Goal: Task Accomplishment & Management: Manage account settings

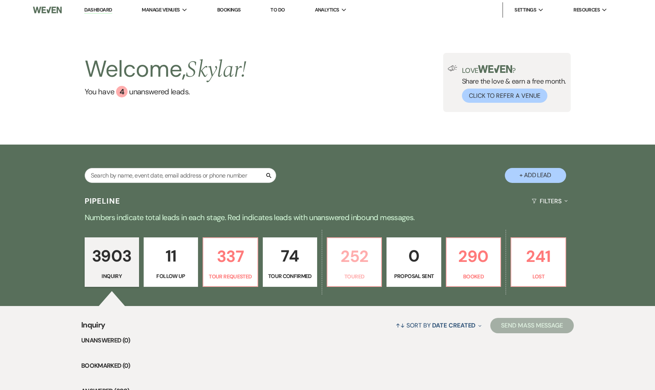
click at [374, 267] on p "252" at bounding box center [354, 256] width 44 height 26
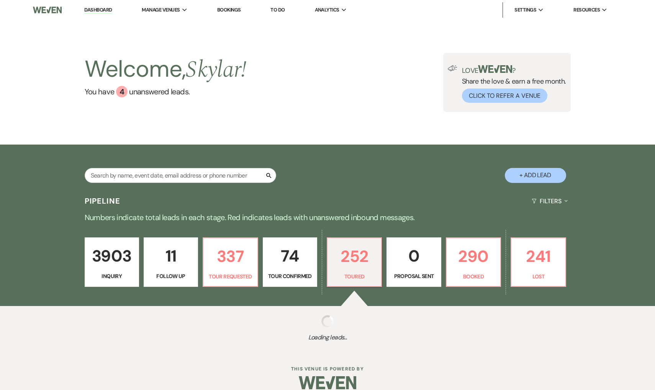
select select "5"
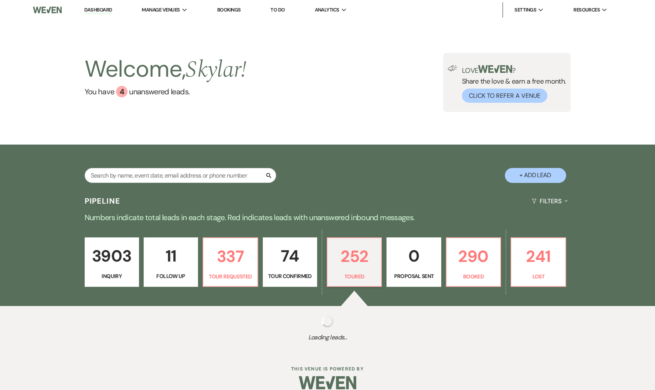
select select "5"
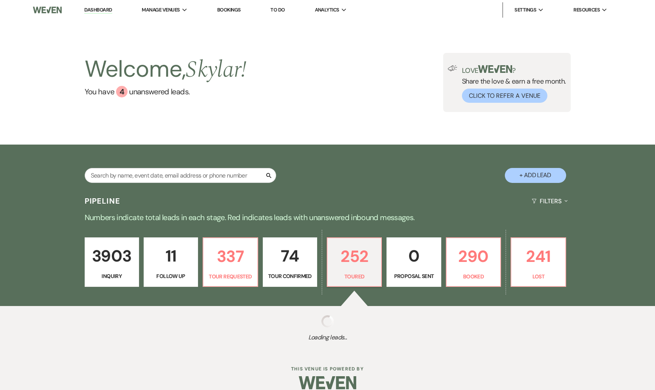
select select "5"
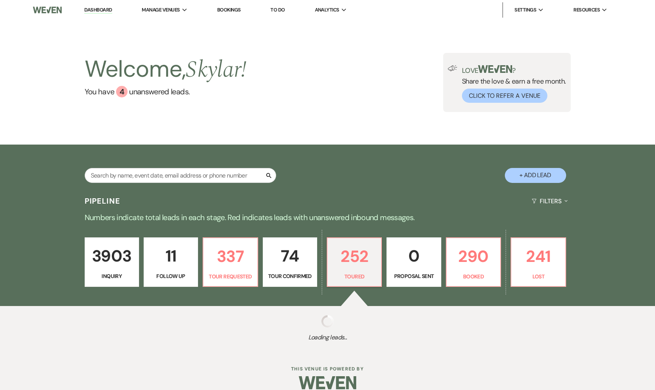
select select "5"
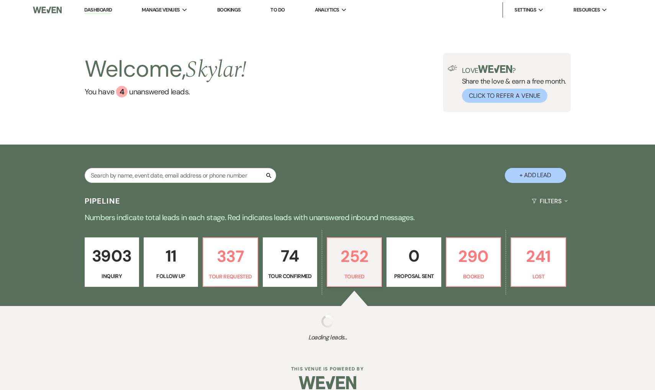
select select "5"
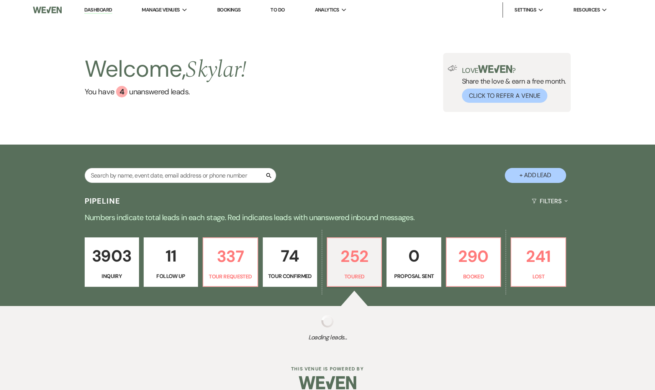
select select "5"
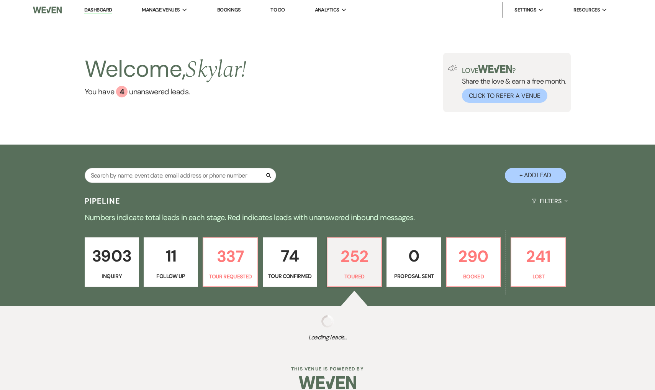
select select "5"
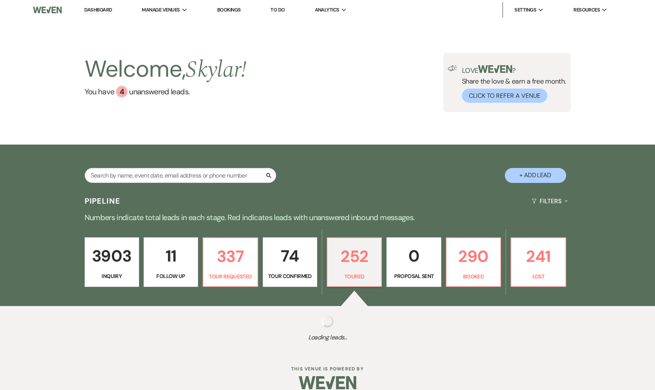
select select "5"
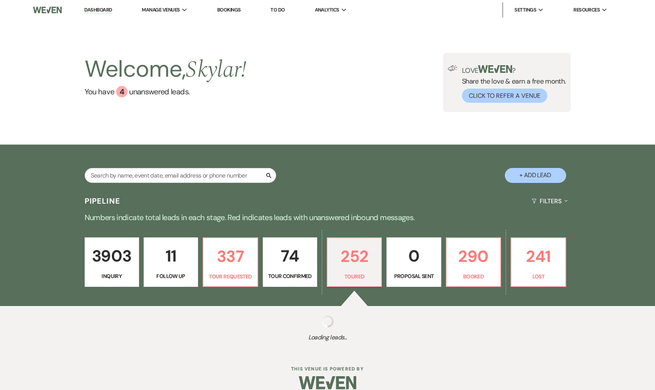
select select "5"
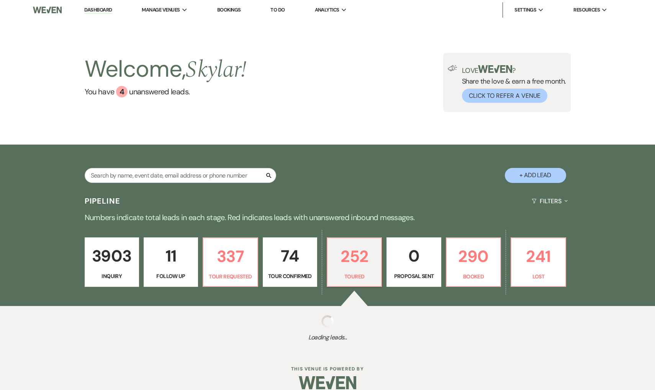
select select "5"
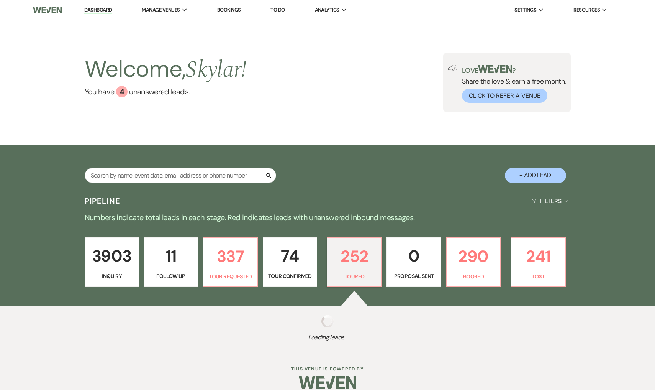
select select "5"
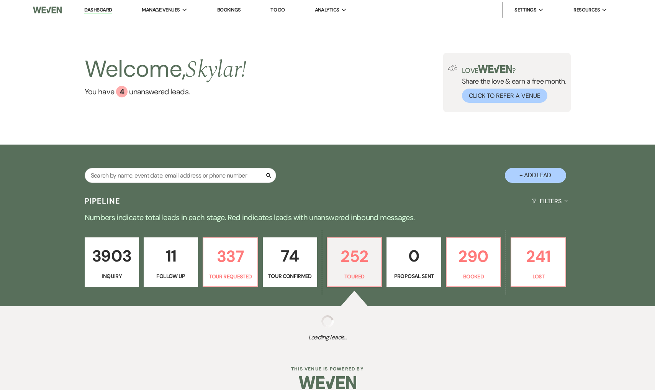
select select "5"
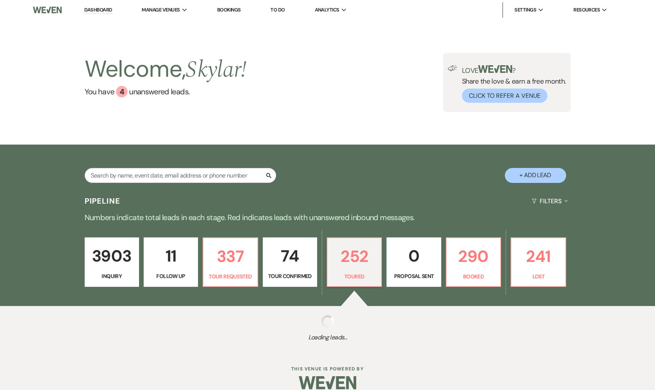
select select "5"
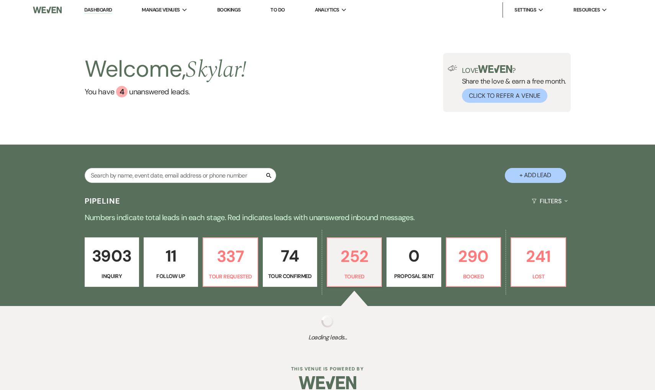
select select "5"
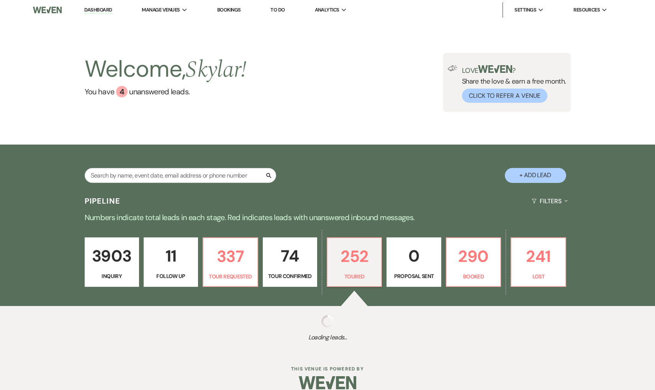
select select "5"
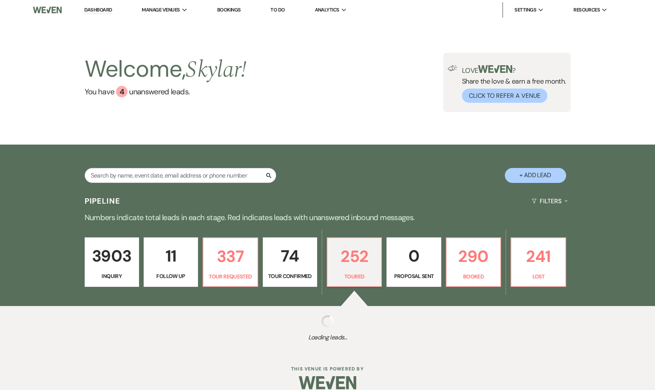
select select "5"
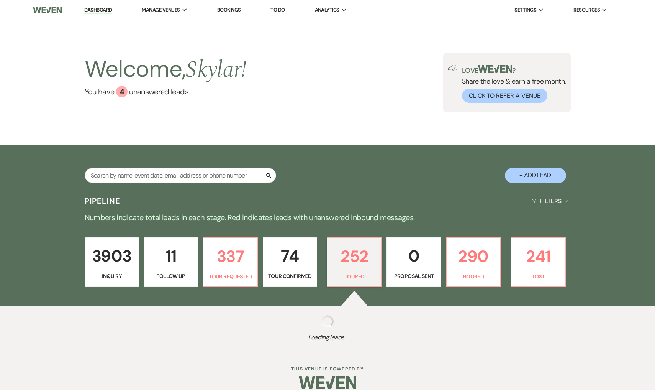
select select "5"
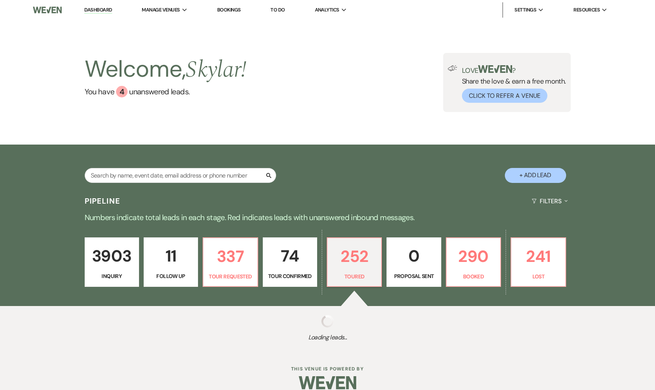
select select "5"
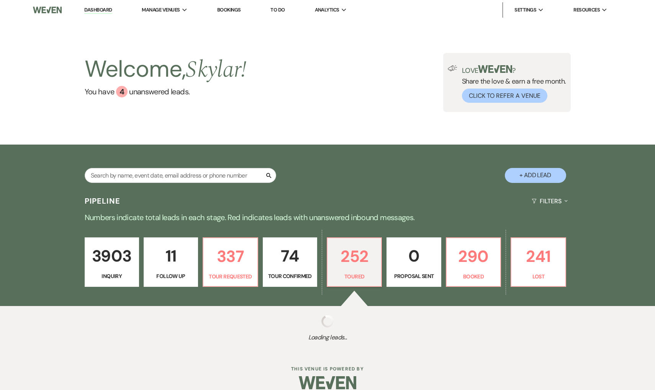
select select "5"
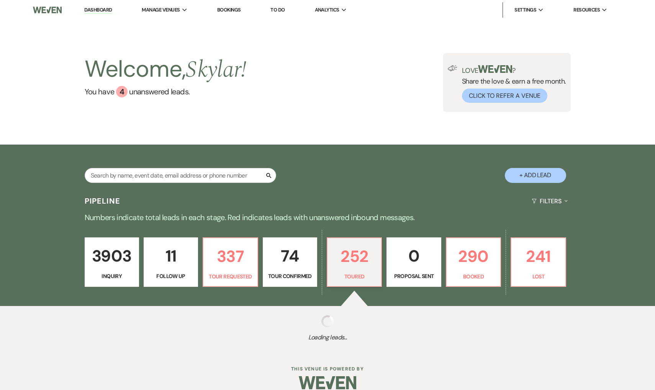
select select "5"
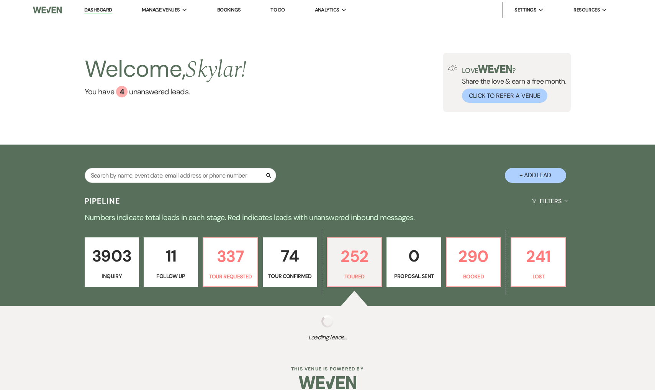
select select "5"
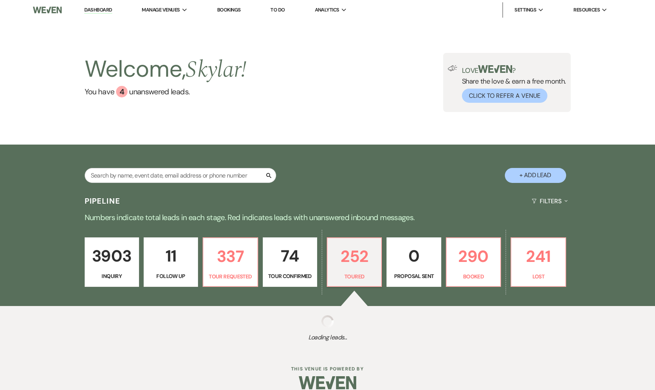
select select "5"
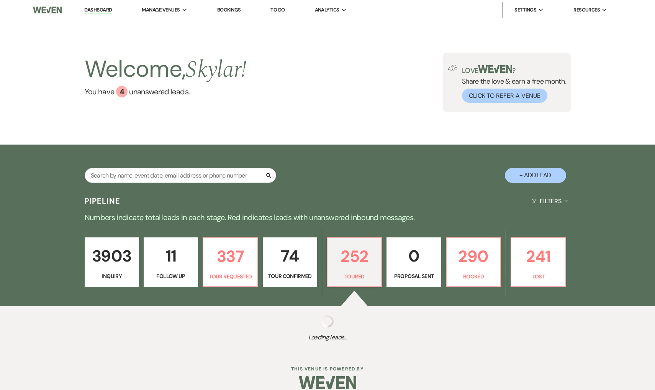
select select "5"
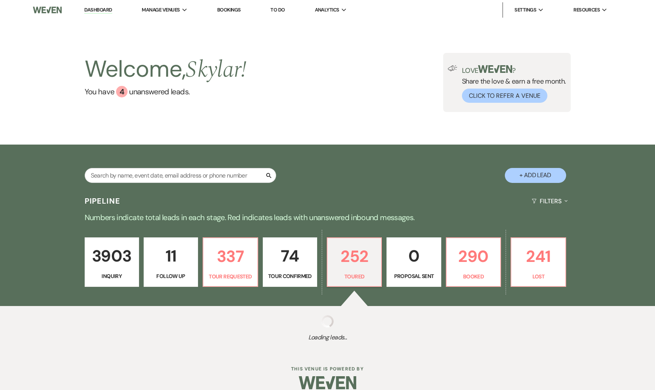
select select "5"
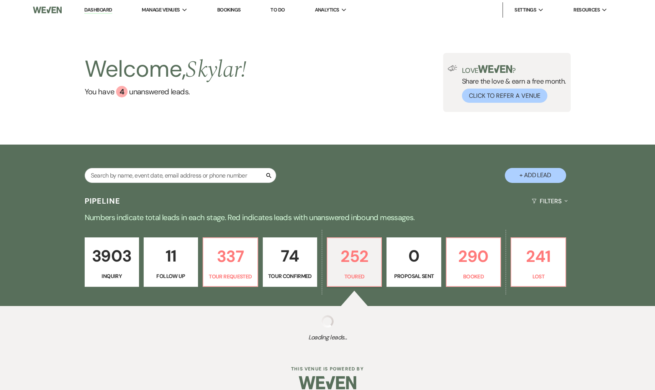
select select "5"
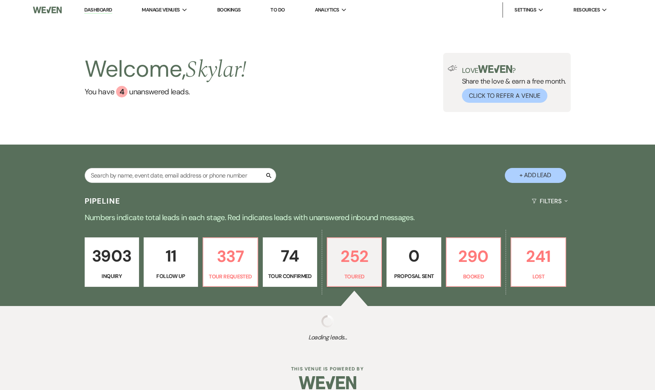
select select "5"
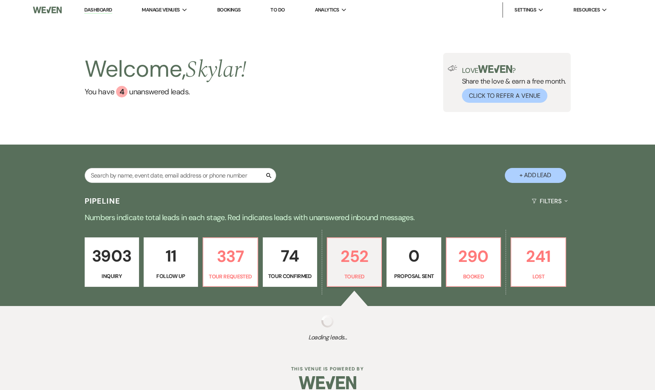
select select "5"
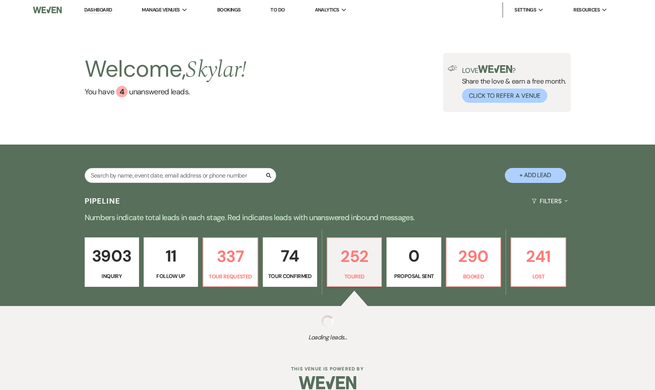
select select "5"
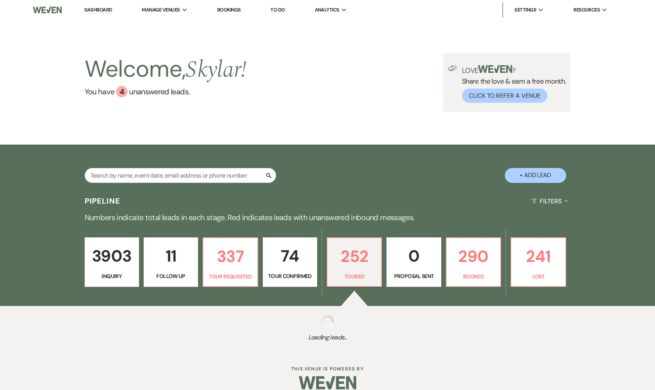
select select "5"
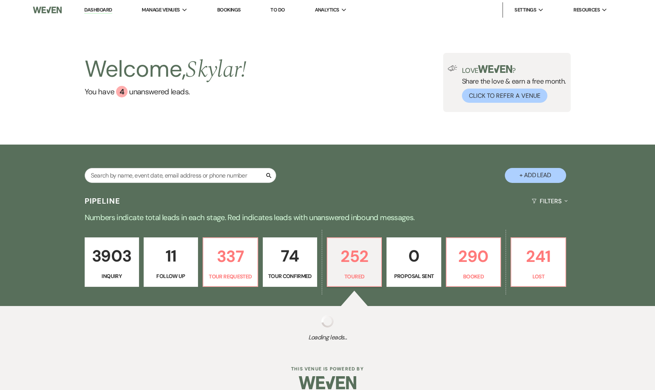
select select "5"
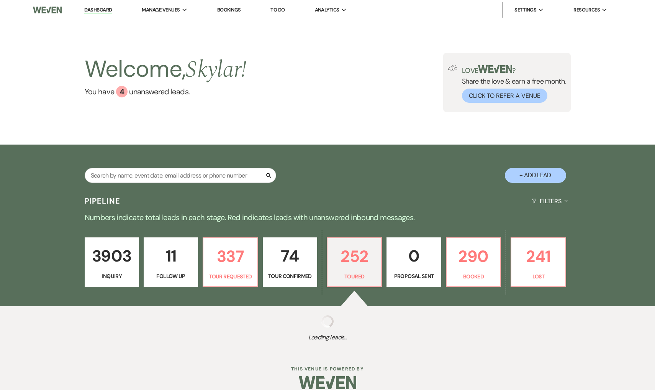
select select "5"
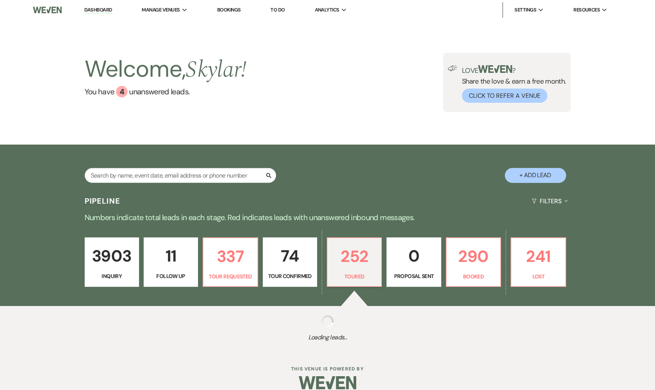
select select "5"
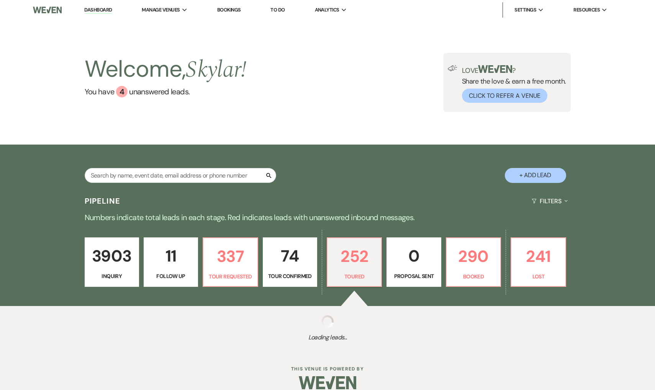
select select "5"
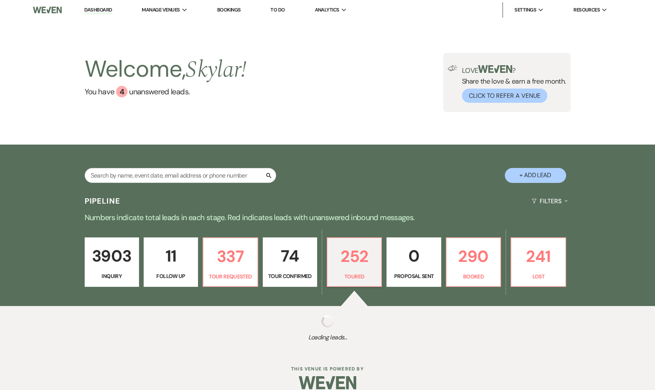
select select "5"
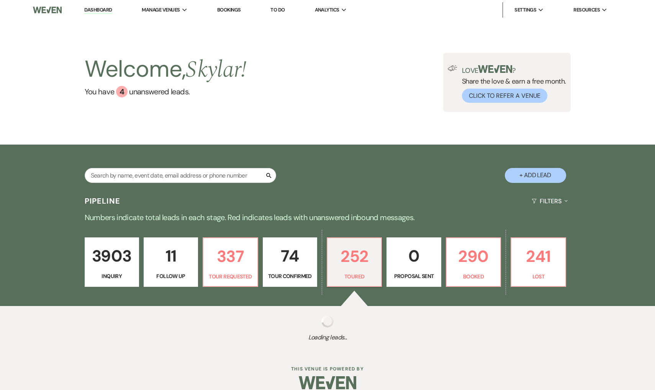
select select "5"
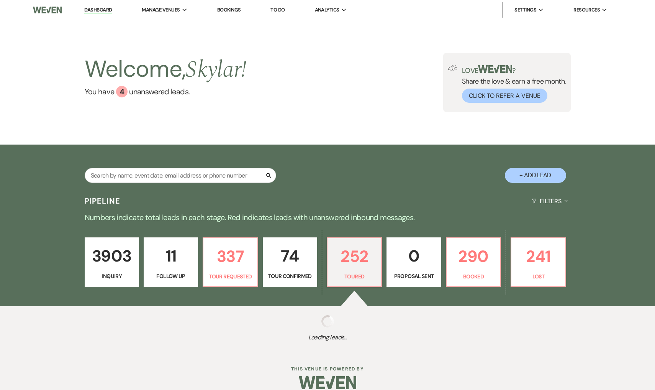
select select "5"
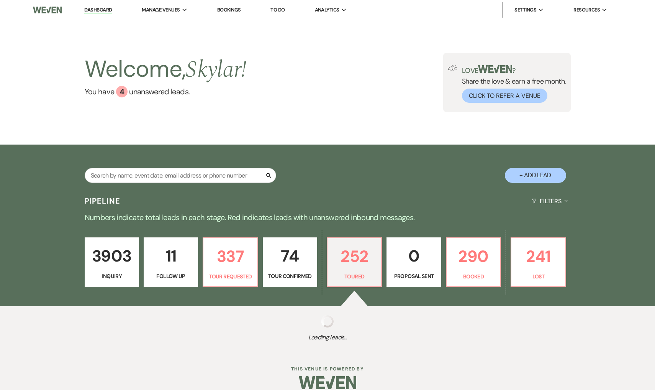
select select "5"
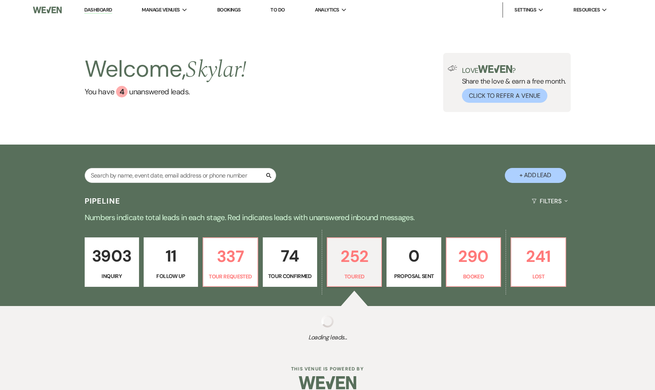
select select "5"
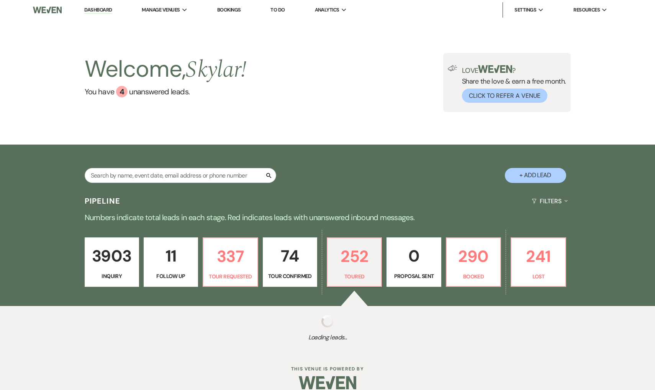
select select "5"
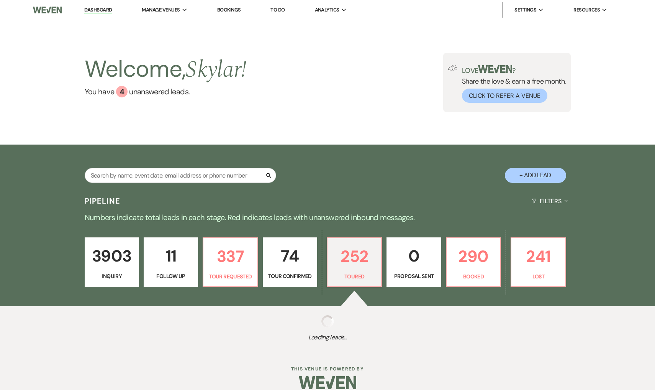
select select "5"
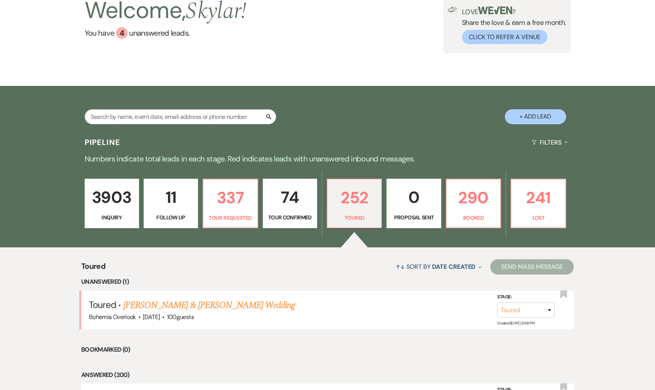
scroll to position [59, 0]
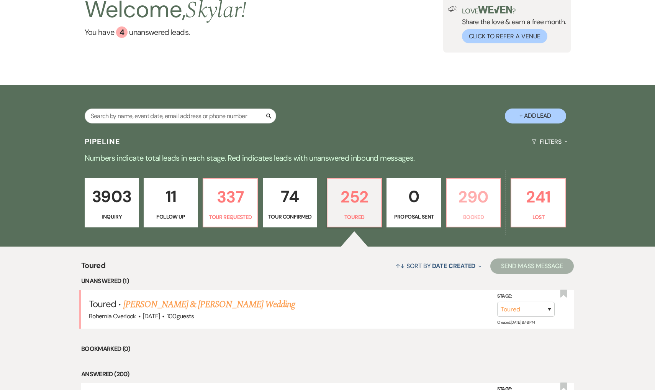
click at [482, 221] on p "Booked" at bounding box center [473, 217] width 44 height 8
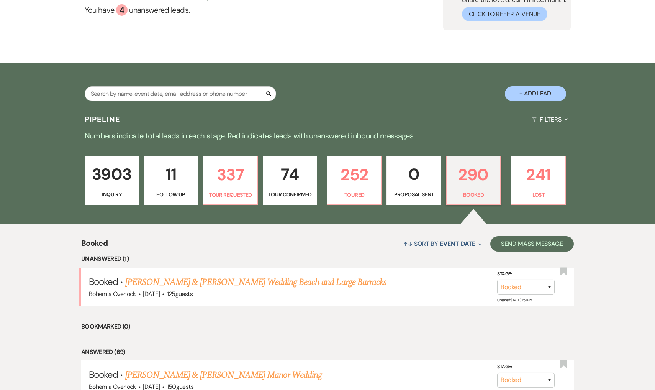
scroll to position [90, 0]
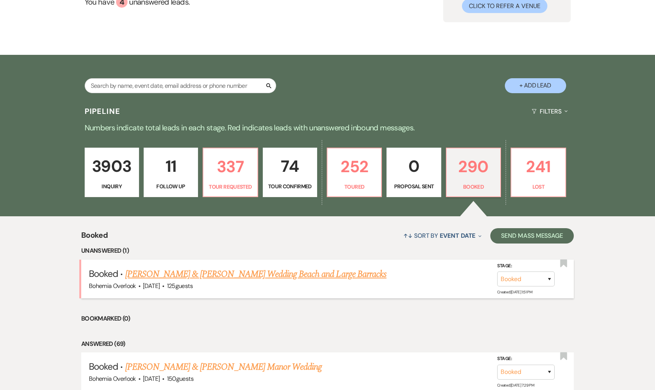
click at [331, 272] on link "[PERSON_NAME] & [PERSON_NAME] Wedding Beach and Large Barracks" at bounding box center [255, 274] width 261 height 14
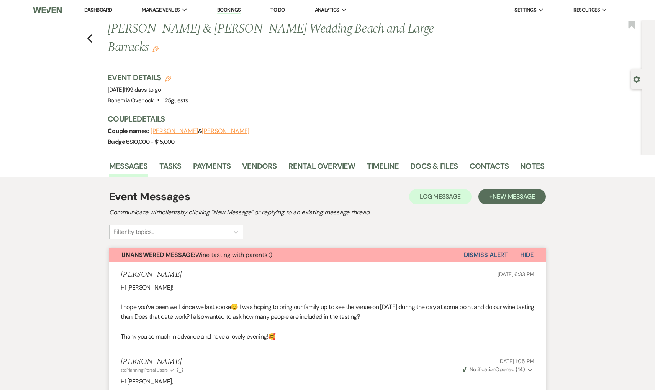
click at [492, 253] on button "Dismiss Alert" at bounding box center [486, 255] width 44 height 15
